Goal: Information Seeking & Learning: Check status

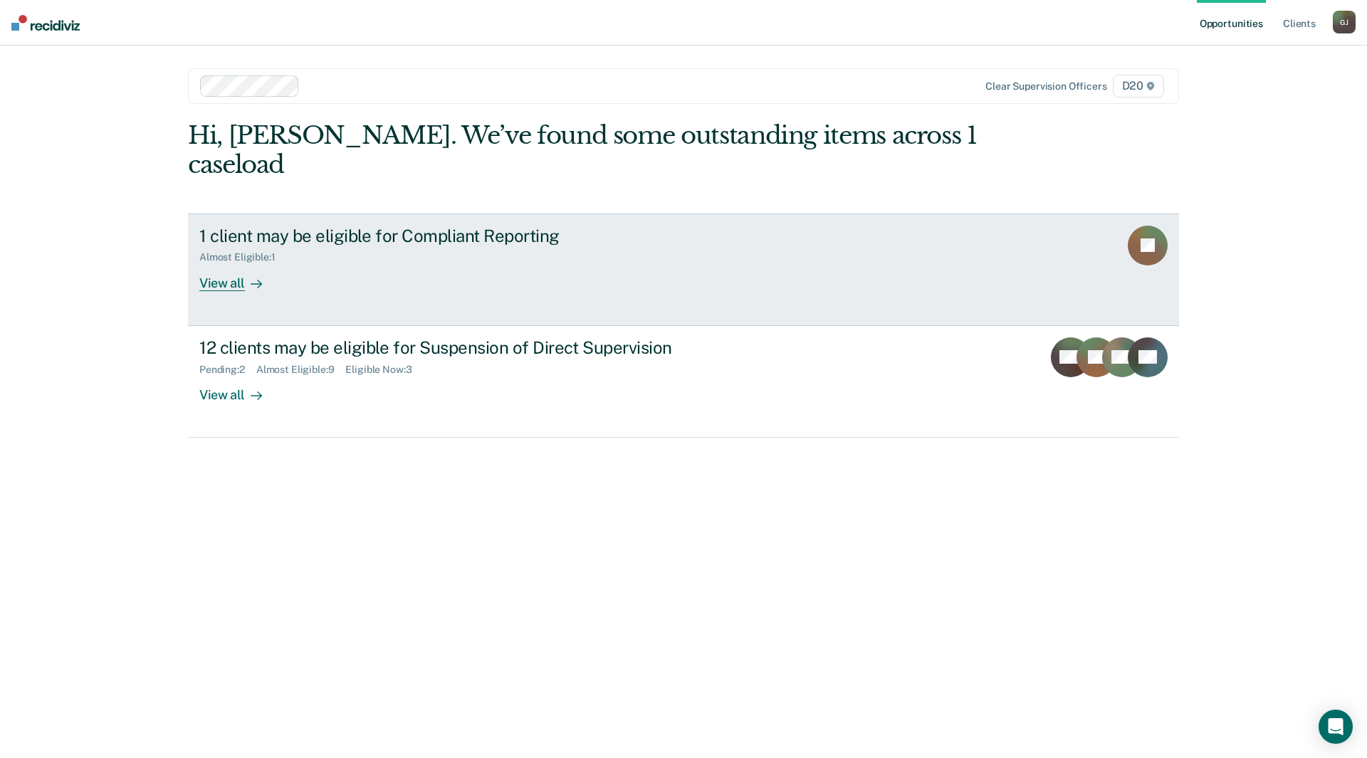
click at [549, 246] on div "Almost Eligible : 1" at bounding box center [449, 255] width 500 height 18
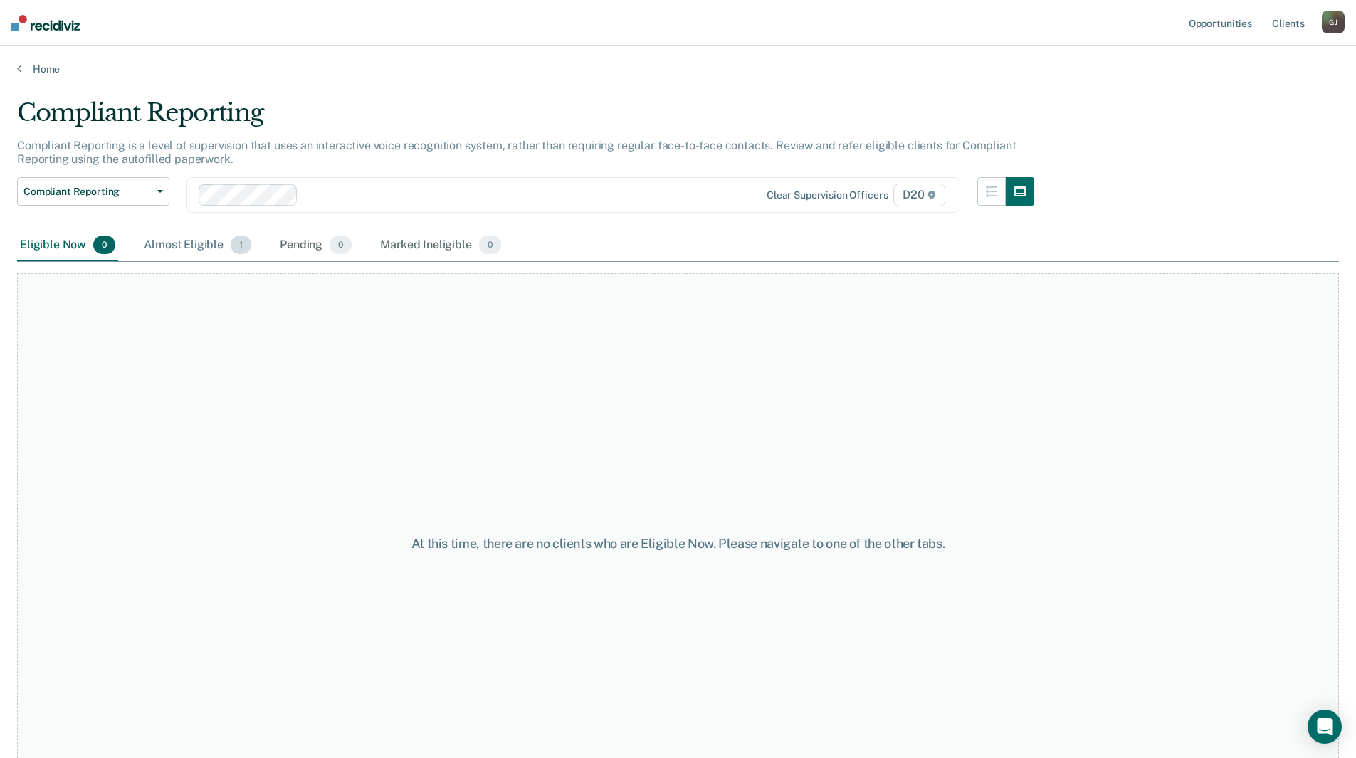
click at [181, 249] on div "Almost Eligible 1" at bounding box center [197, 245] width 113 height 31
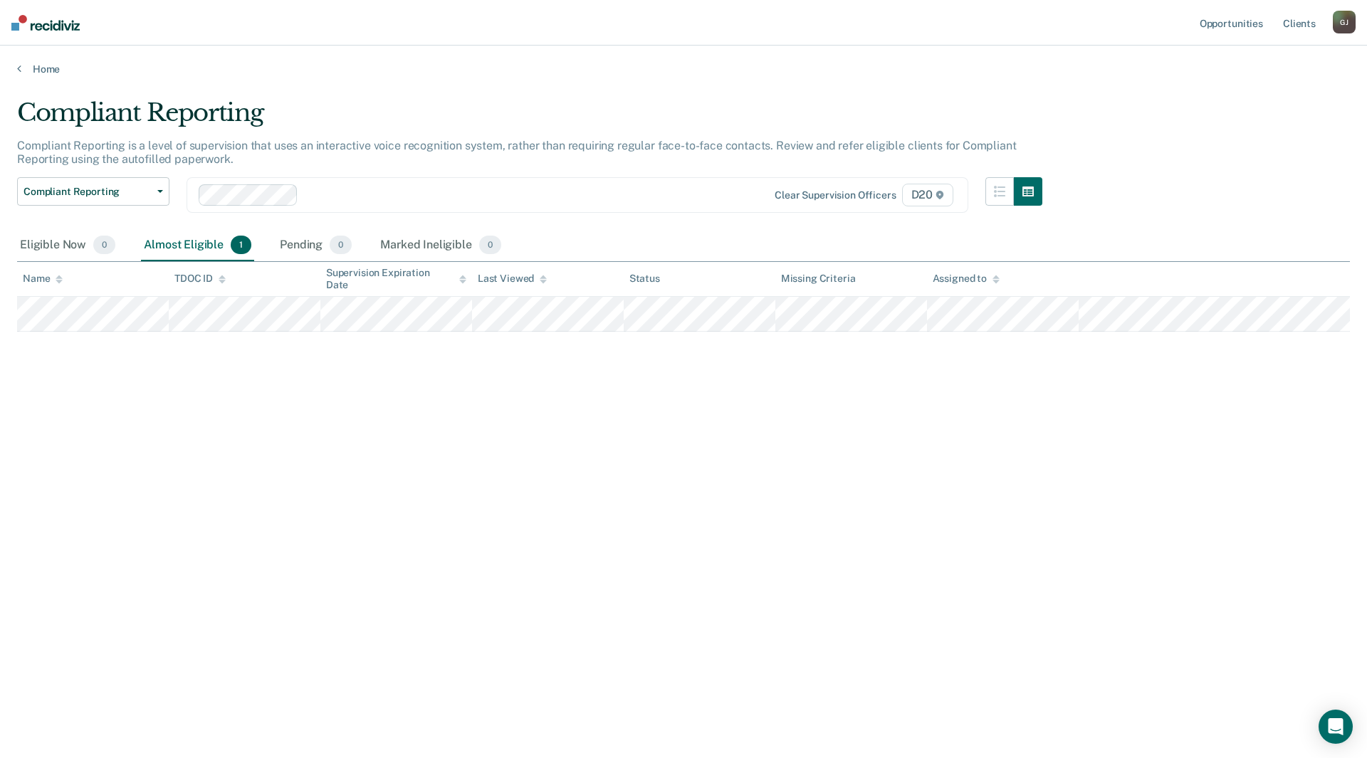
click at [407, 466] on div "Compliant Reporting Compliant Reporting is a level of supervision that uses an …" at bounding box center [683, 374] width 1333 height 553
click at [24, 66] on link "Home" at bounding box center [683, 69] width 1333 height 13
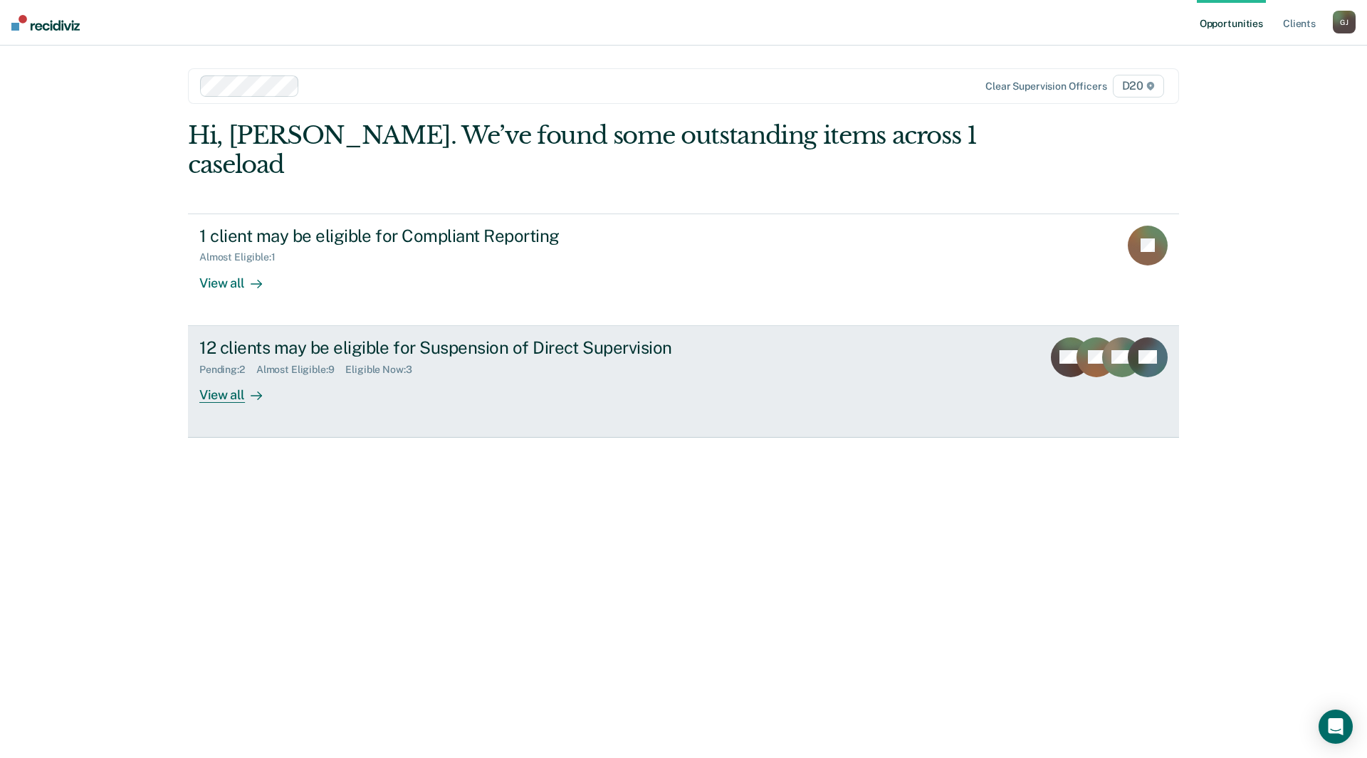
click at [525, 358] on div "Pending : 2 Almost Eligible : 9 Eligible Now : 3" at bounding box center [449, 367] width 500 height 18
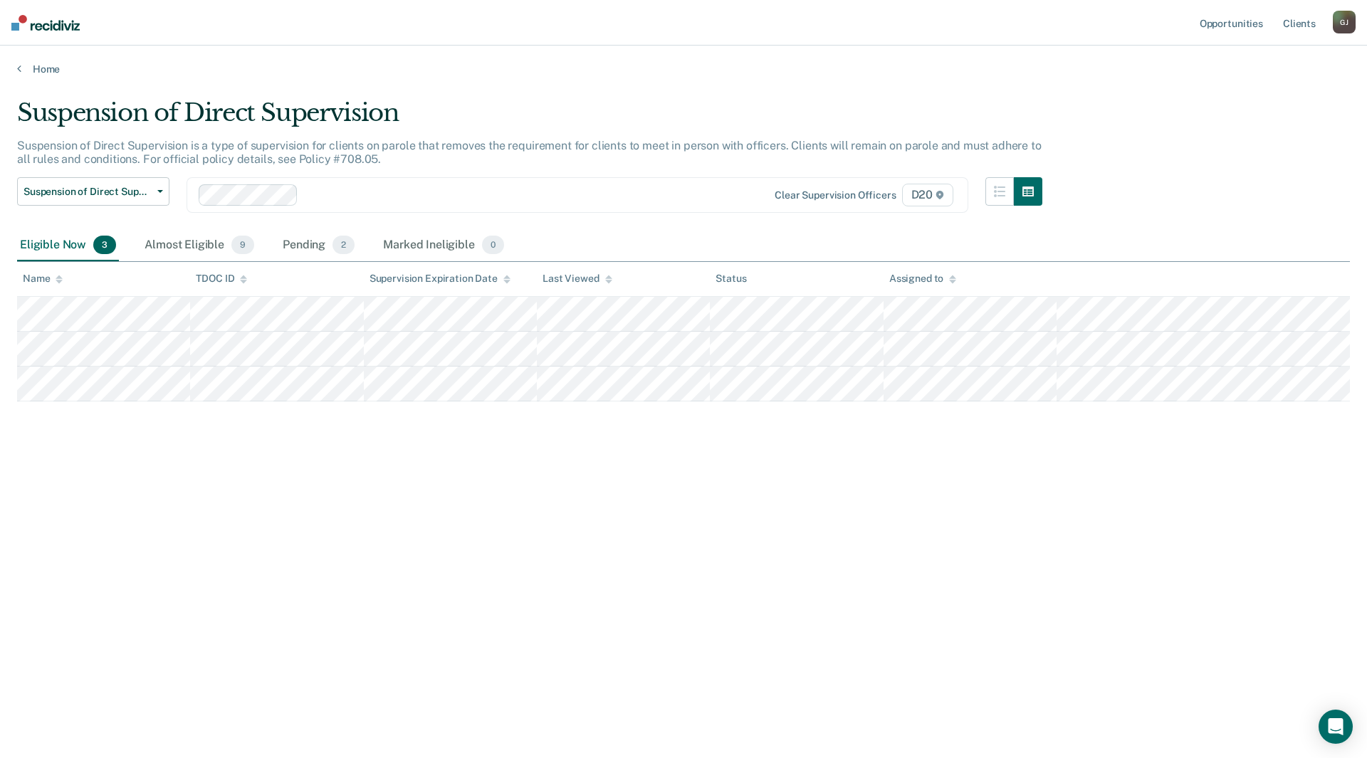
click at [556, 497] on div "Suspension of Direct Supervision Suspension of Direct Supervision is a type of …" at bounding box center [683, 374] width 1333 height 553
click at [196, 243] on div "Almost Eligible 9" at bounding box center [199, 245] width 115 height 31
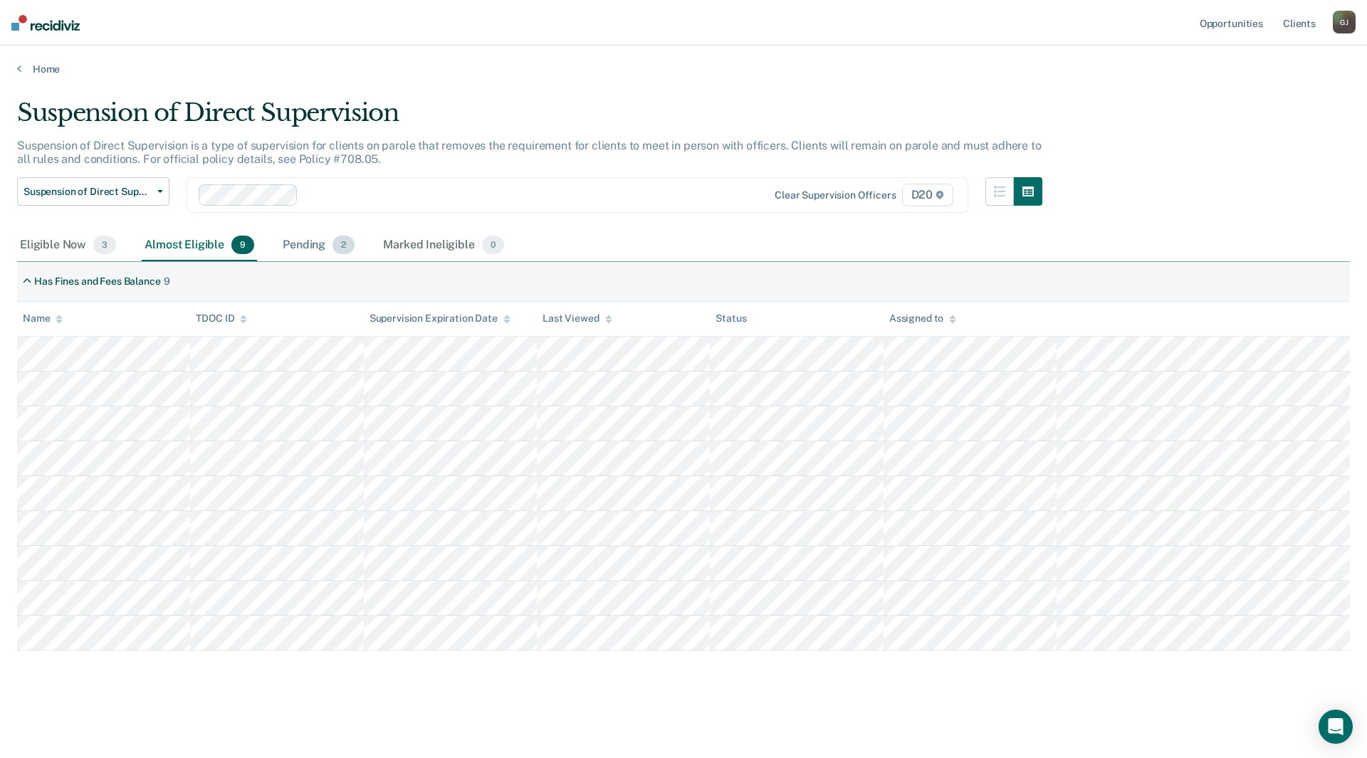
click at [305, 240] on div "Pending 2" at bounding box center [319, 245] width 78 height 31
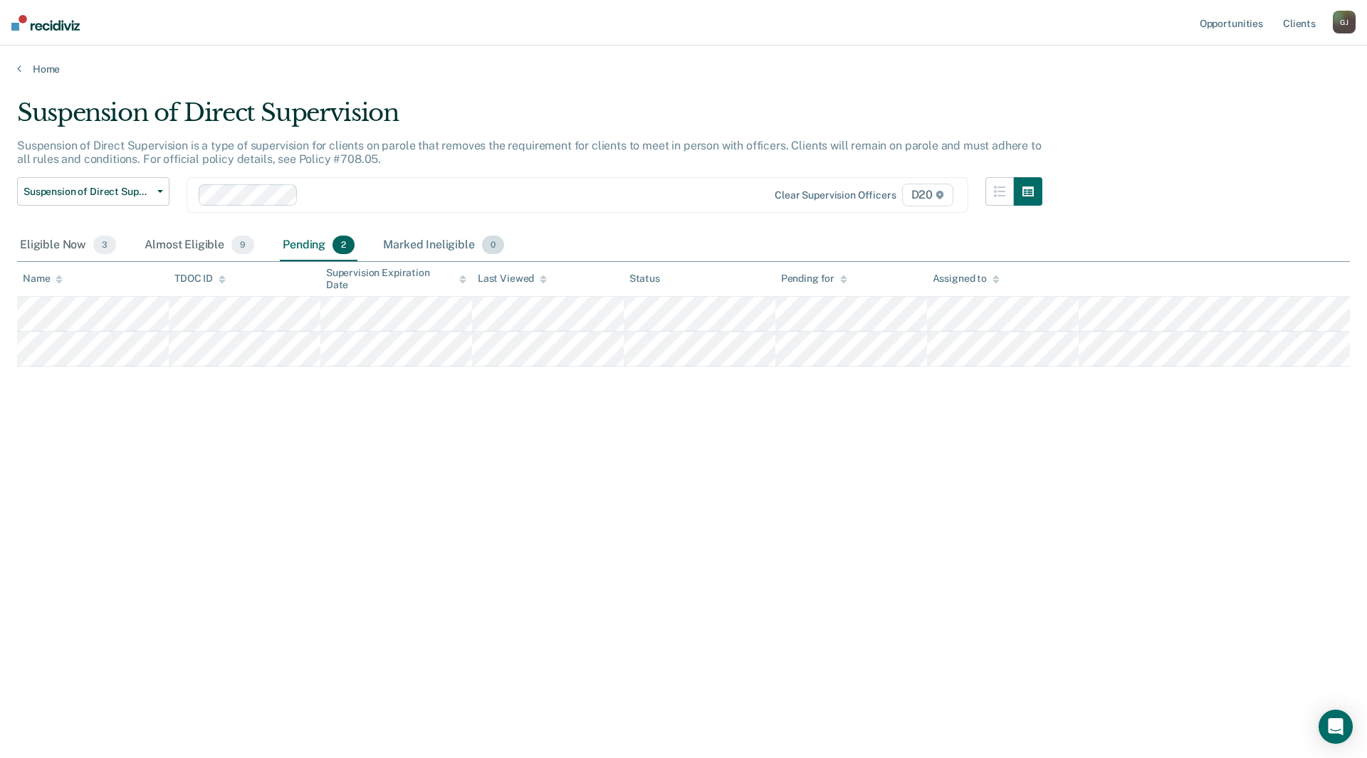
click at [439, 239] on div "Marked Ineligible 0" at bounding box center [443, 245] width 127 height 31
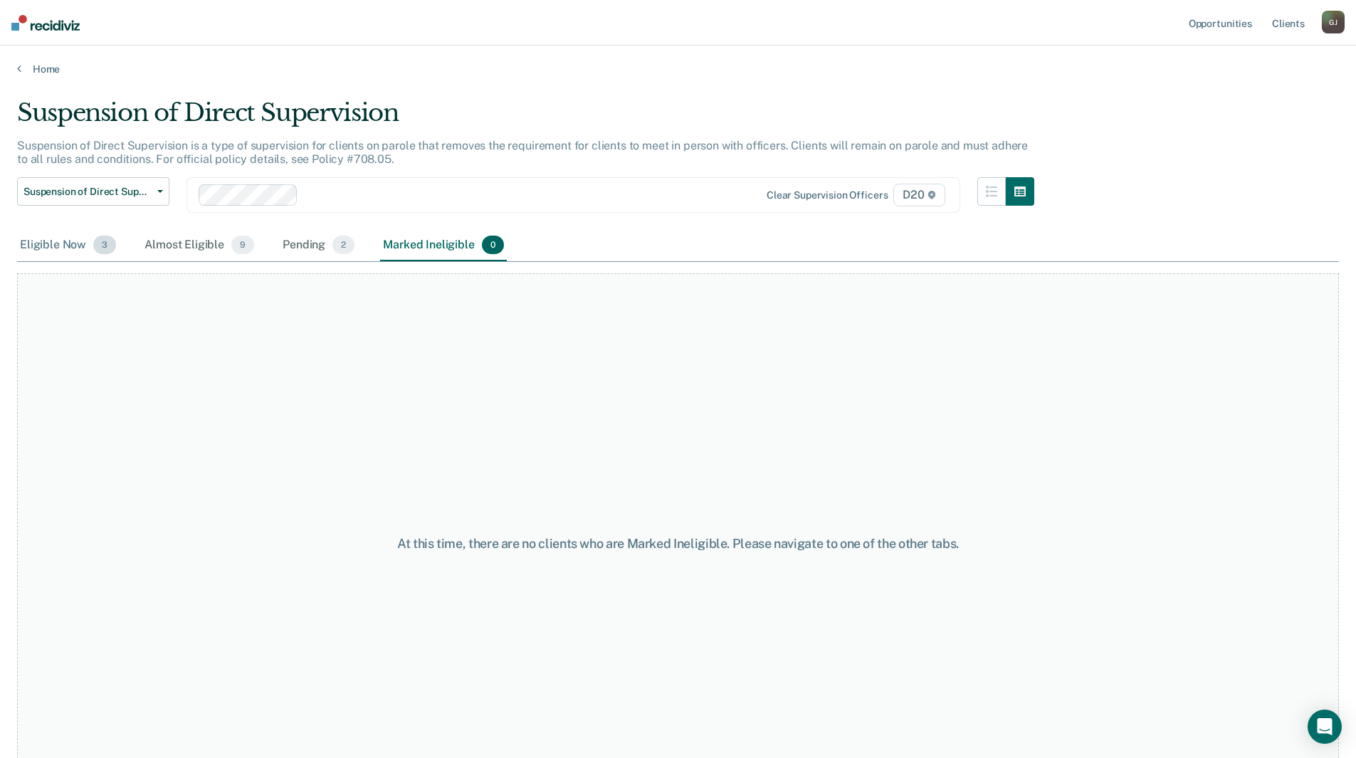
click at [58, 248] on div "Eligible Now 3" at bounding box center [68, 245] width 102 height 31
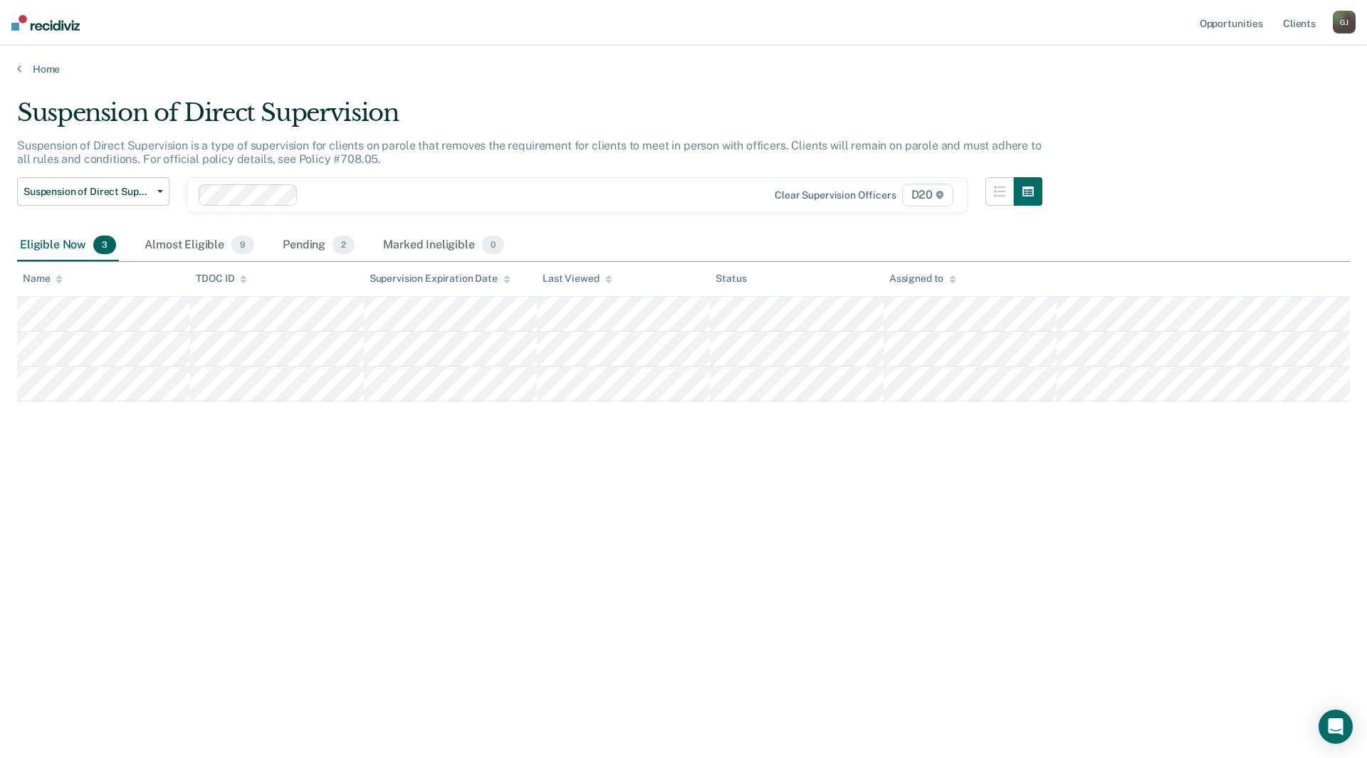
click at [295, 507] on div "Suspension of Direct Supervision Suspension of Direct Supervision is a type of …" at bounding box center [683, 374] width 1333 height 553
click at [191, 246] on div "Almost Eligible 9" at bounding box center [199, 245] width 115 height 31
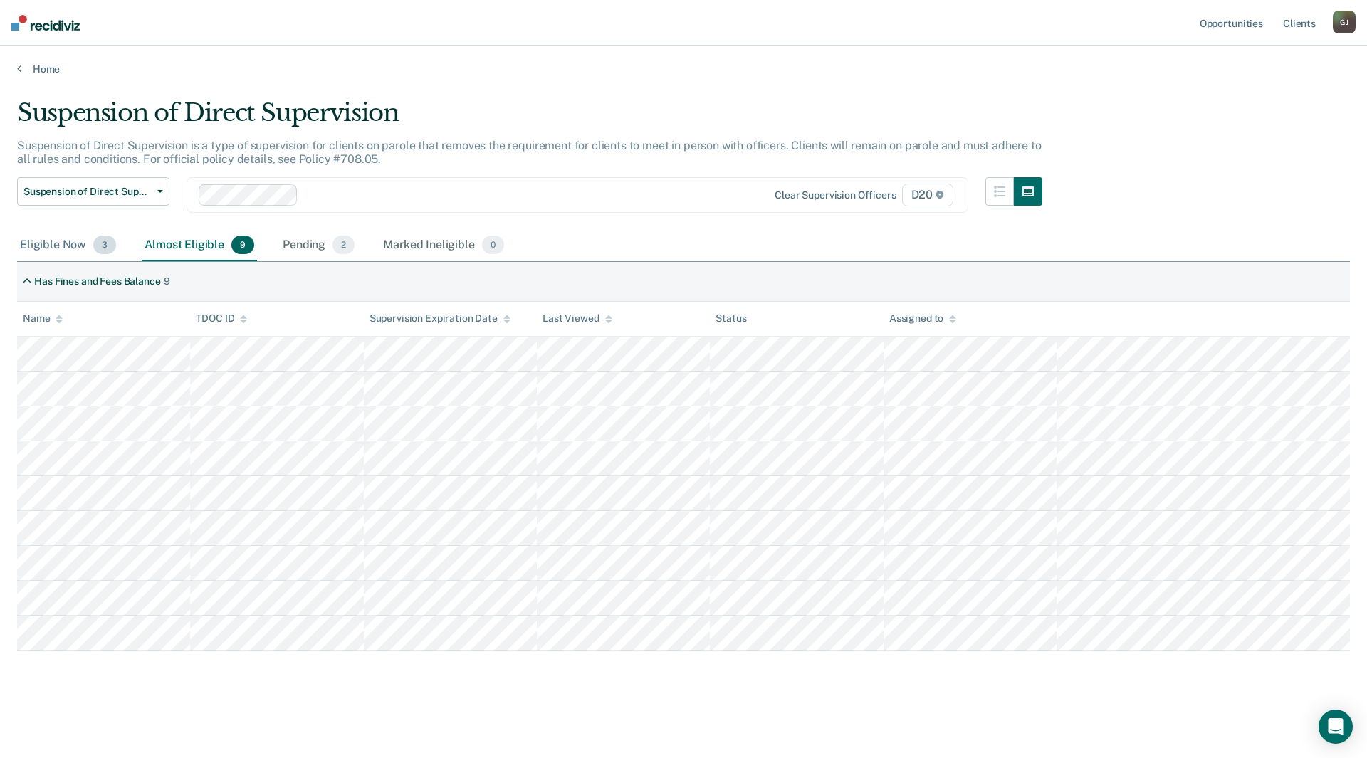
click at [44, 241] on div "Eligible Now 3" at bounding box center [68, 245] width 102 height 31
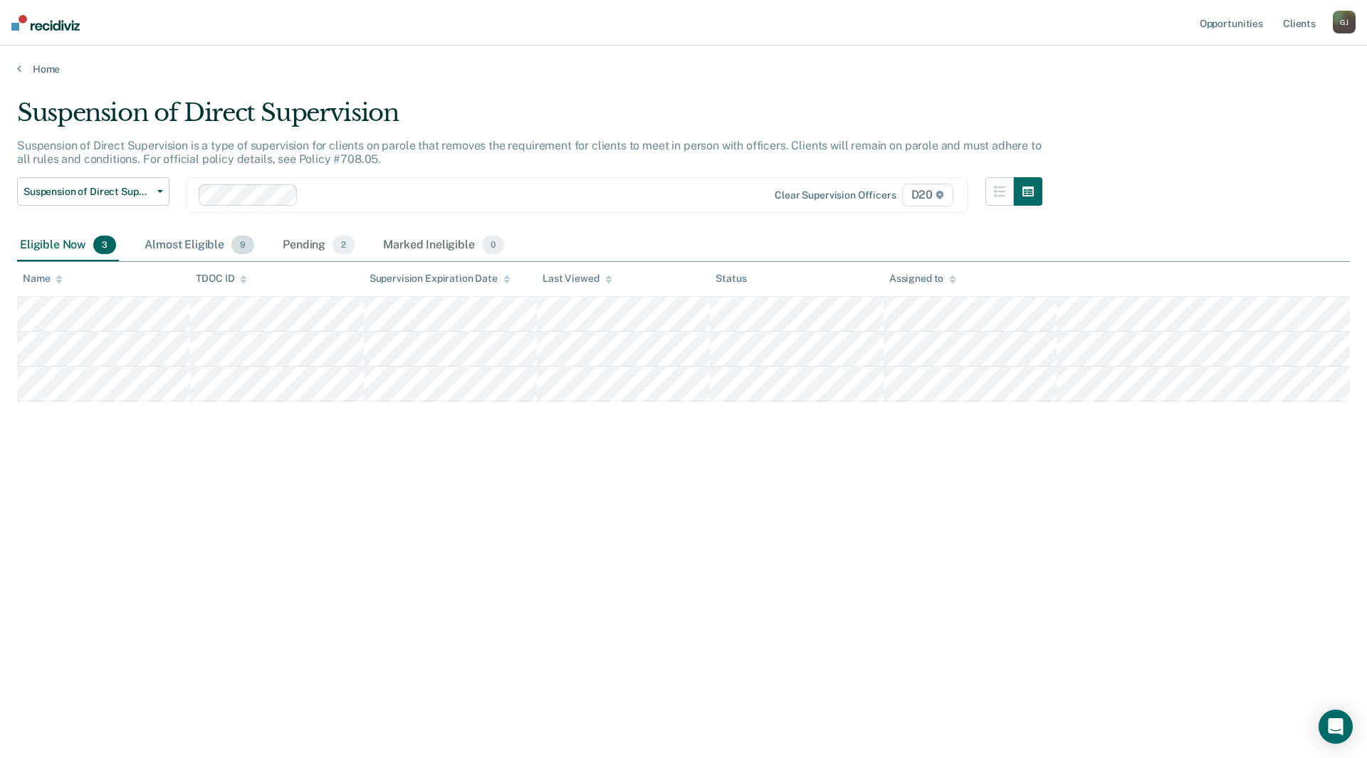
click at [173, 243] on div "Almost Eligible 9" at bounding box center [199, 245] width 115 height 31
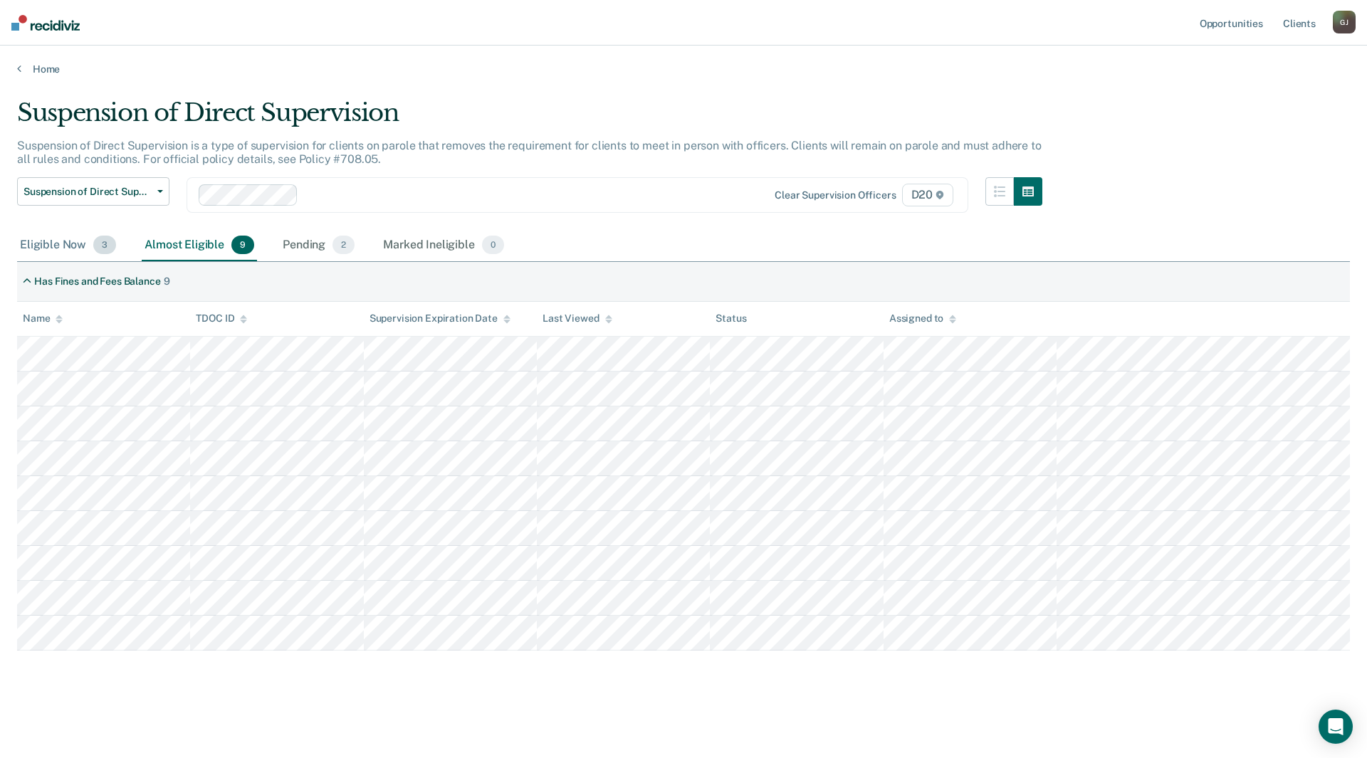
click at [43, 243] on div "Eligible Now 3" at bounding box center [68, 245] width 102 height 31
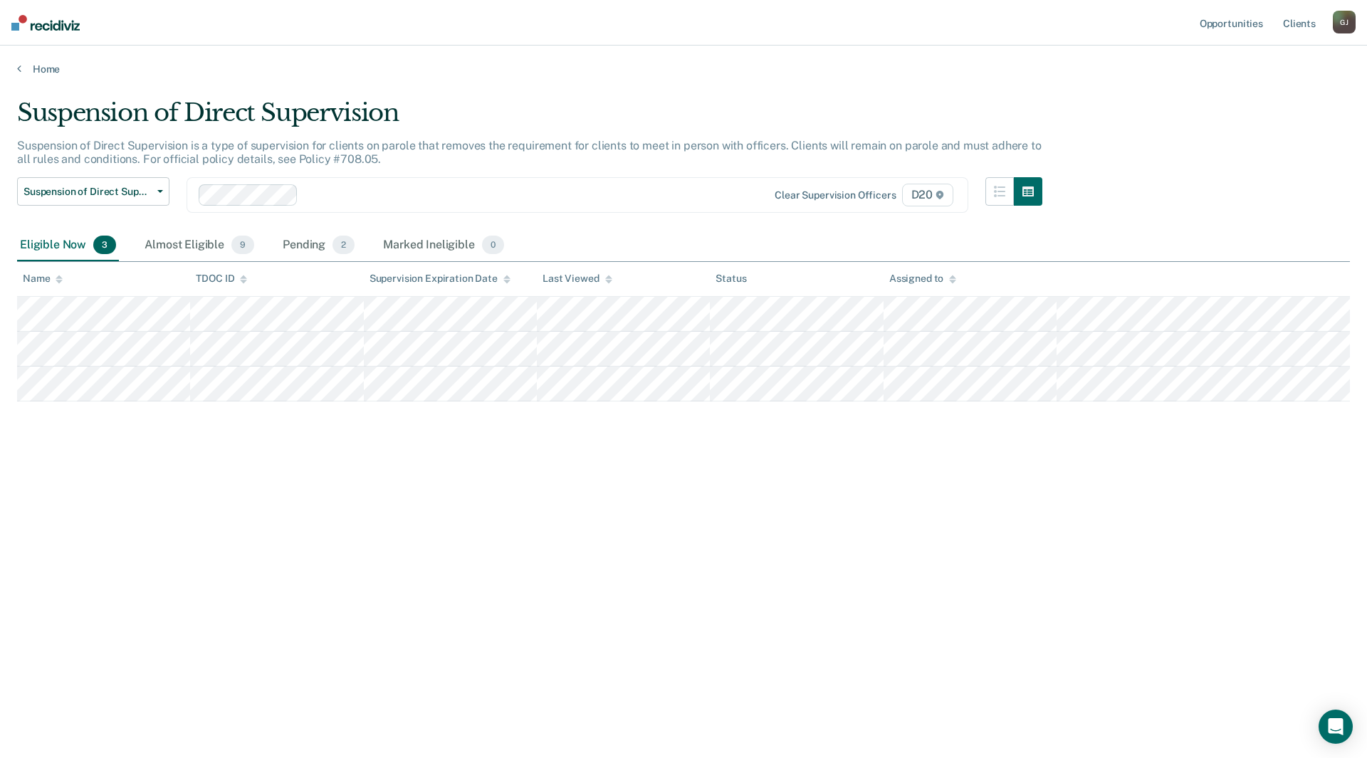
click at [370, 471] on div "Suspension of Direct Supervision Suspension of Direct Supervision is a type of …" at bounding box center [683, 374] width 1333 height 553
click at [1179, 127] on div "Suspension of Direct Supervision Suspension of Direct Supervision is a type of …" at bounding box center [683, 374] width 1333 height 553
